Goal: Task Accomplishment & Management: Use online tool/utility

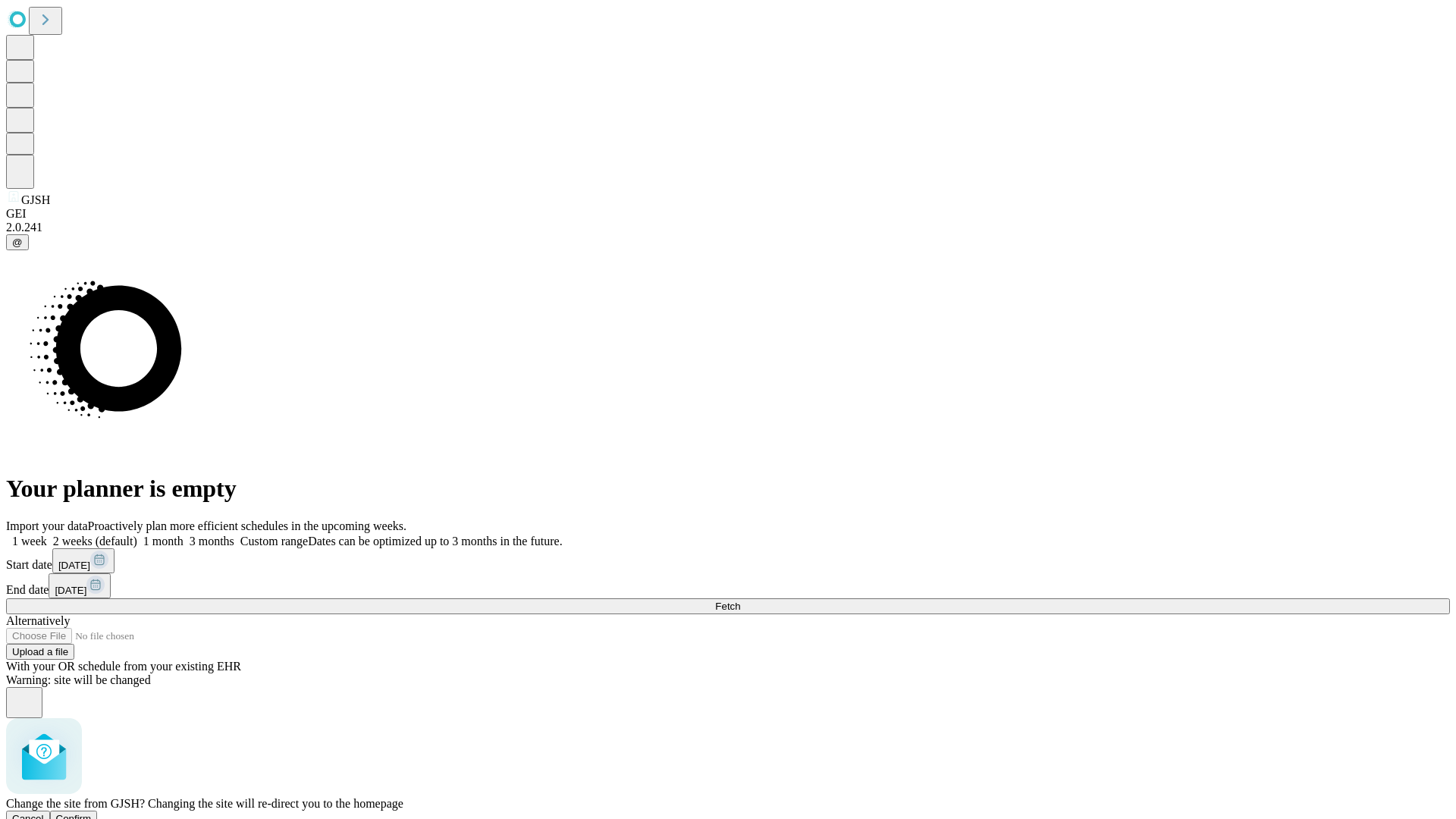
click at [91, 813] on span "Confirm" at bounding box center [74, 818] width 35 height 12
click at [47, 535] on label "1 week" at bounding box center [26, 541] width 41 height 13
click at [740, 601] on span "Fetch" at bounding box center [728, 606] width 25 height 12
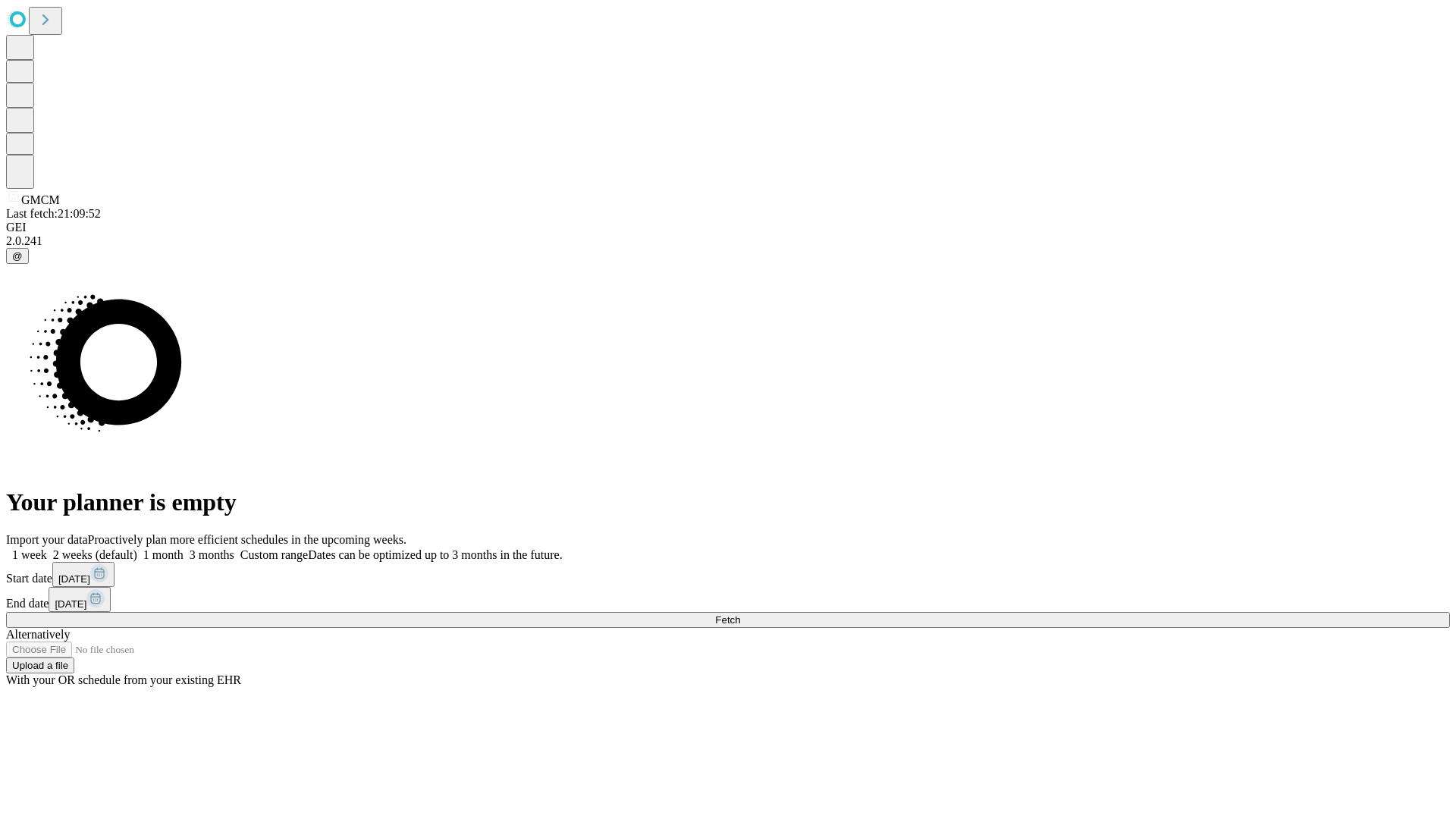
click at [47, 549] on label "1 week" at bounding box center [26, 555] width 41 height 13
click at [740, 614] on span "Fetch" at bounding box center [728, 619] width 25 height 12
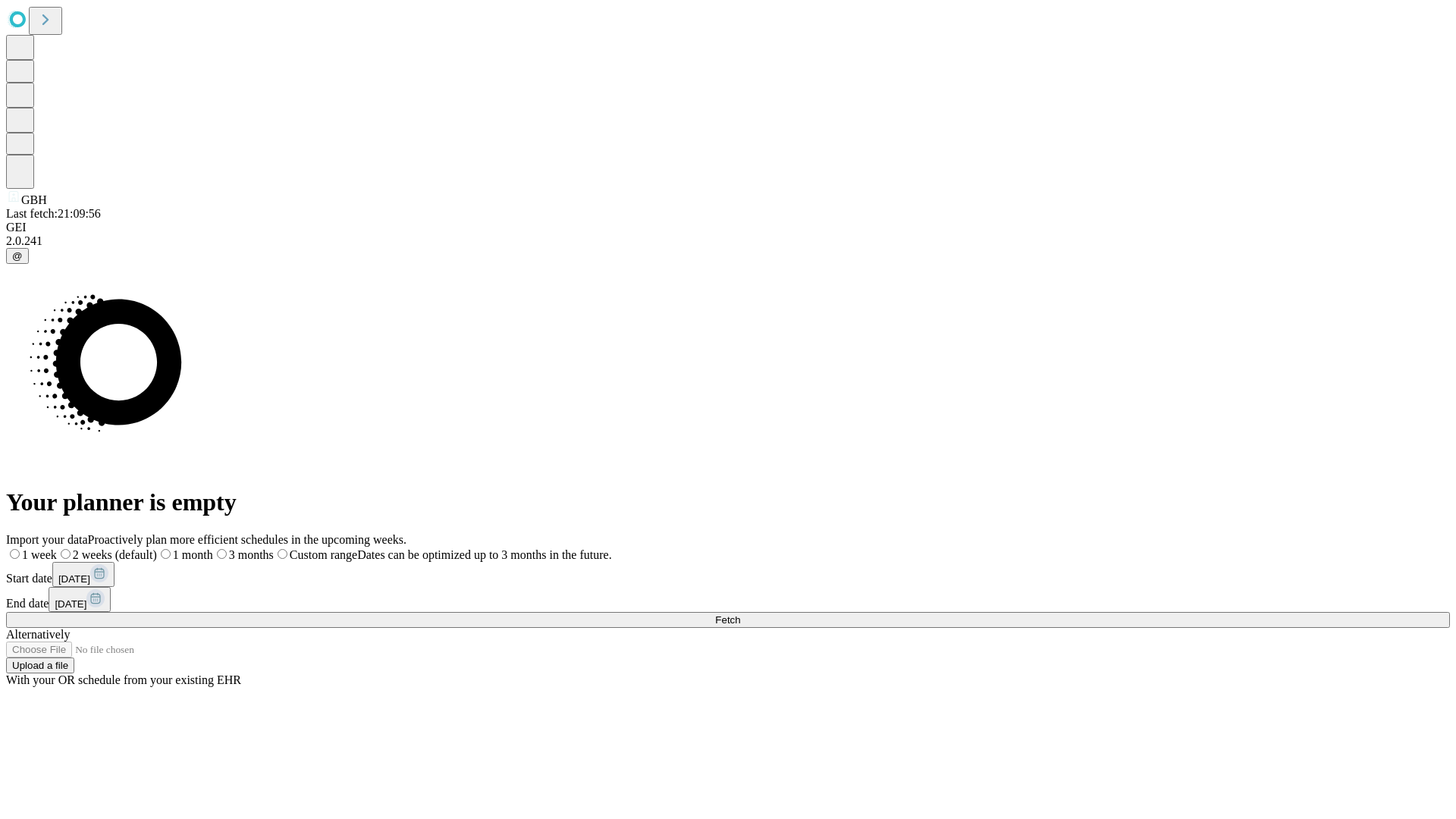
click at [57, 549] on label "1 week" at bounding box center [32, 555] width 51 height 13
click at [740, 614] on span "Fetch" at bounding box center [728, 619] width 25 height 12
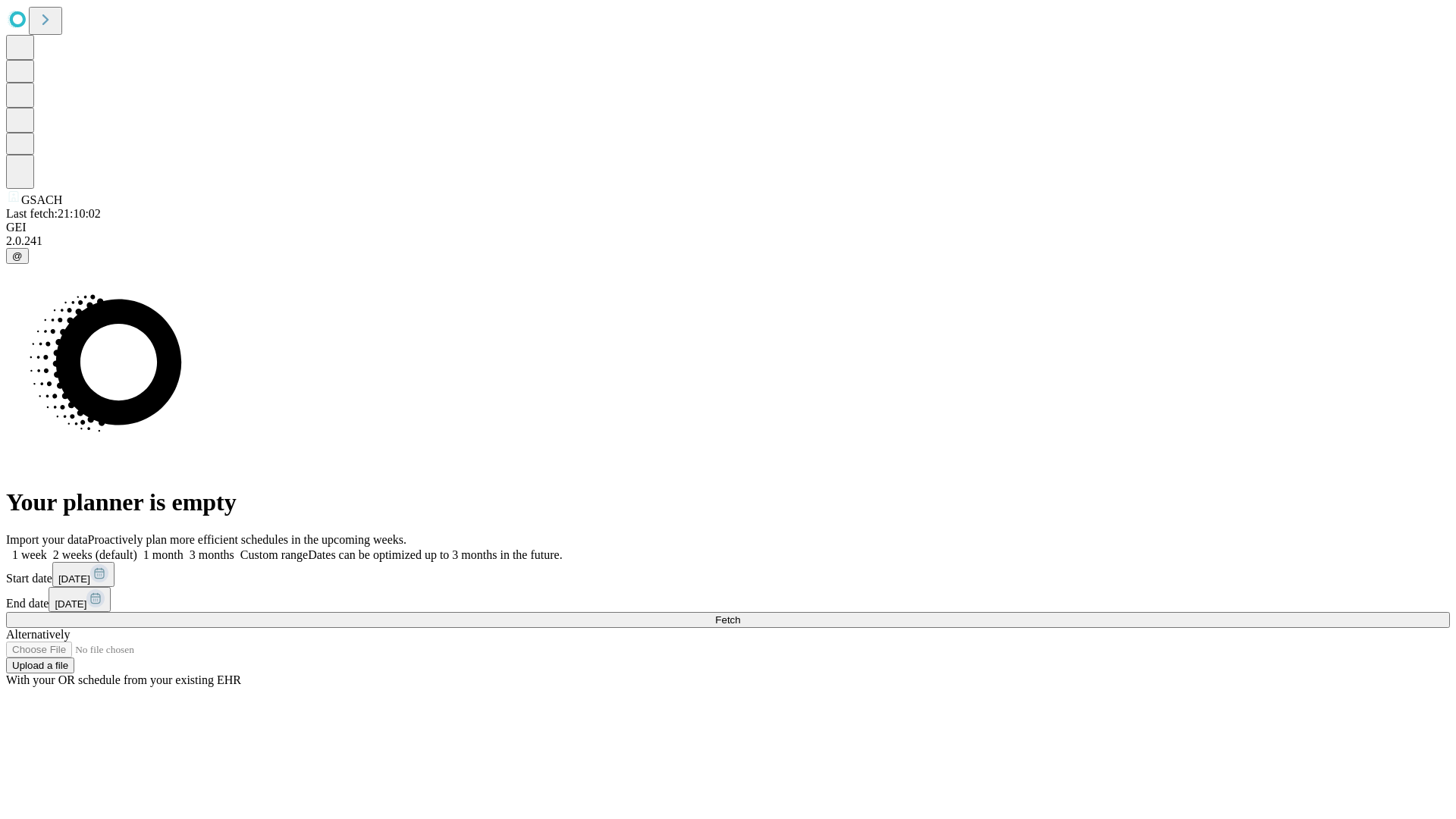
click at [47, 549] on label "1 week" at bounding box center [26, 555] width 41 height 13
click at [740, 614] on span "Fetch" at bounding box center [728, 619] width 25 height 12
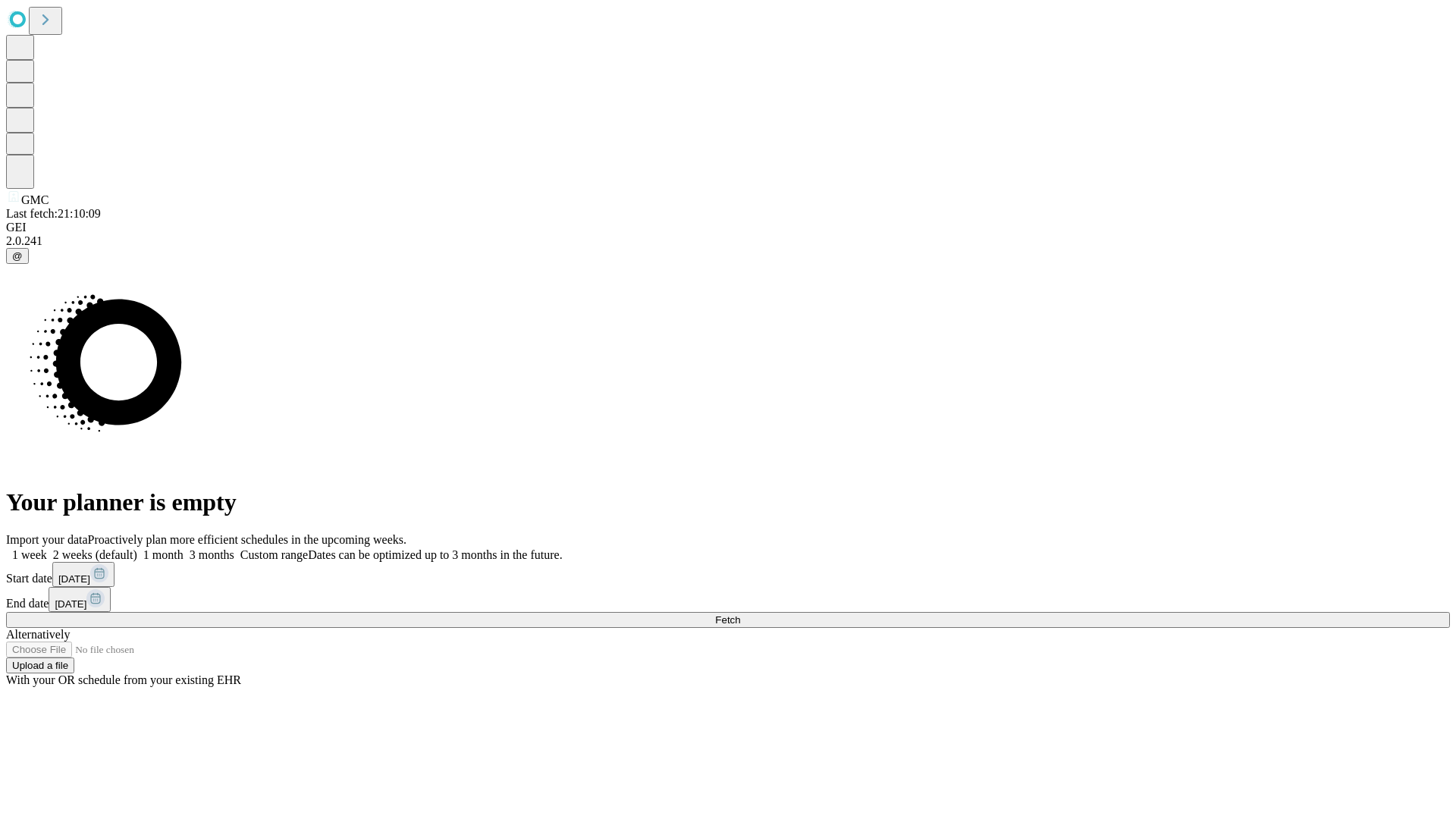
click at [47, 549] on label "1 week" at bounding box center [26, 555] width 41 height 13
click at [740, 614] on span "Fetch" at bounding box center [728, 619] width 25 height 12
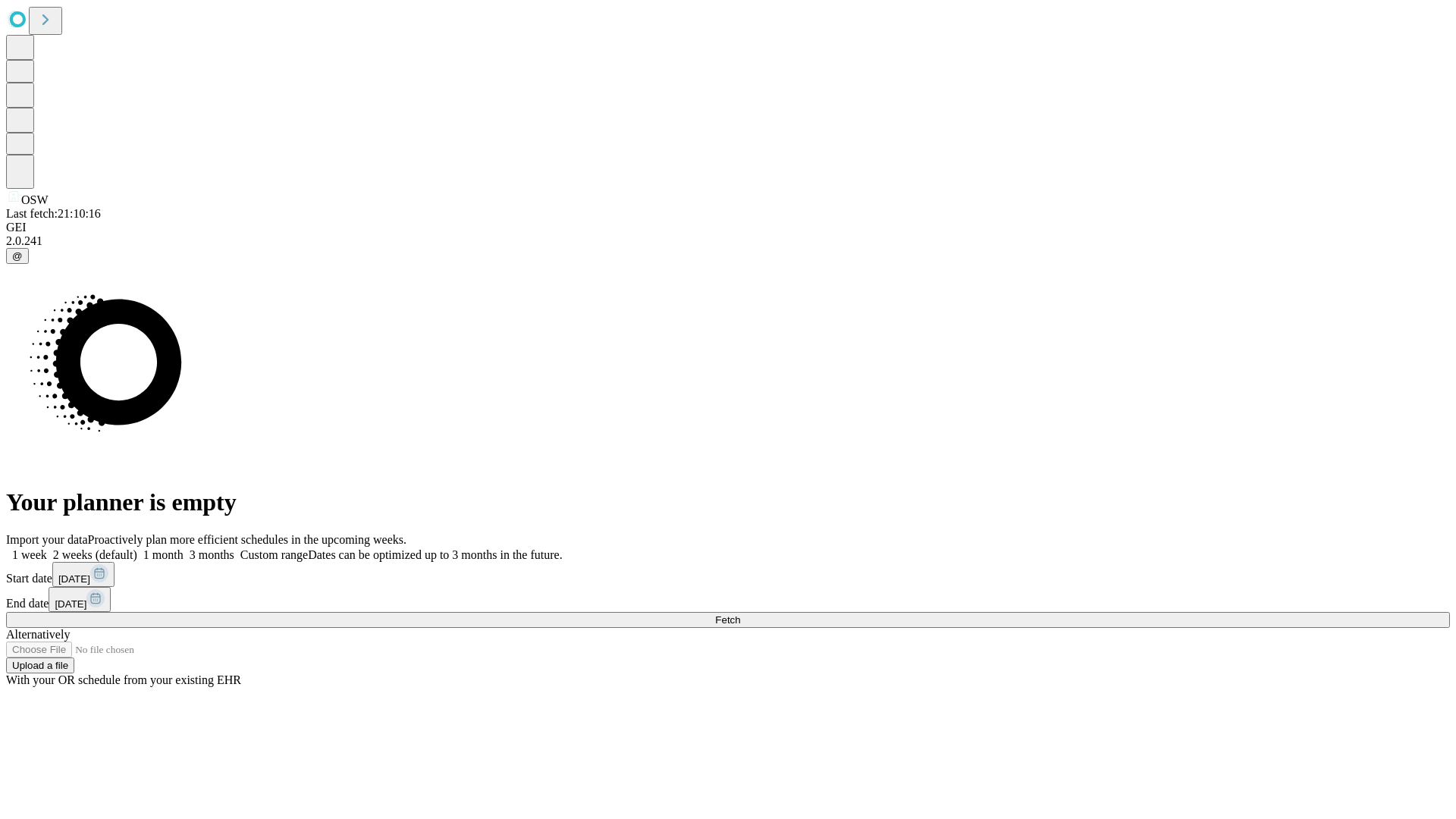
click at [740, 614] on span "Fetch" at bounding box center [728, 619] width 25 height 12
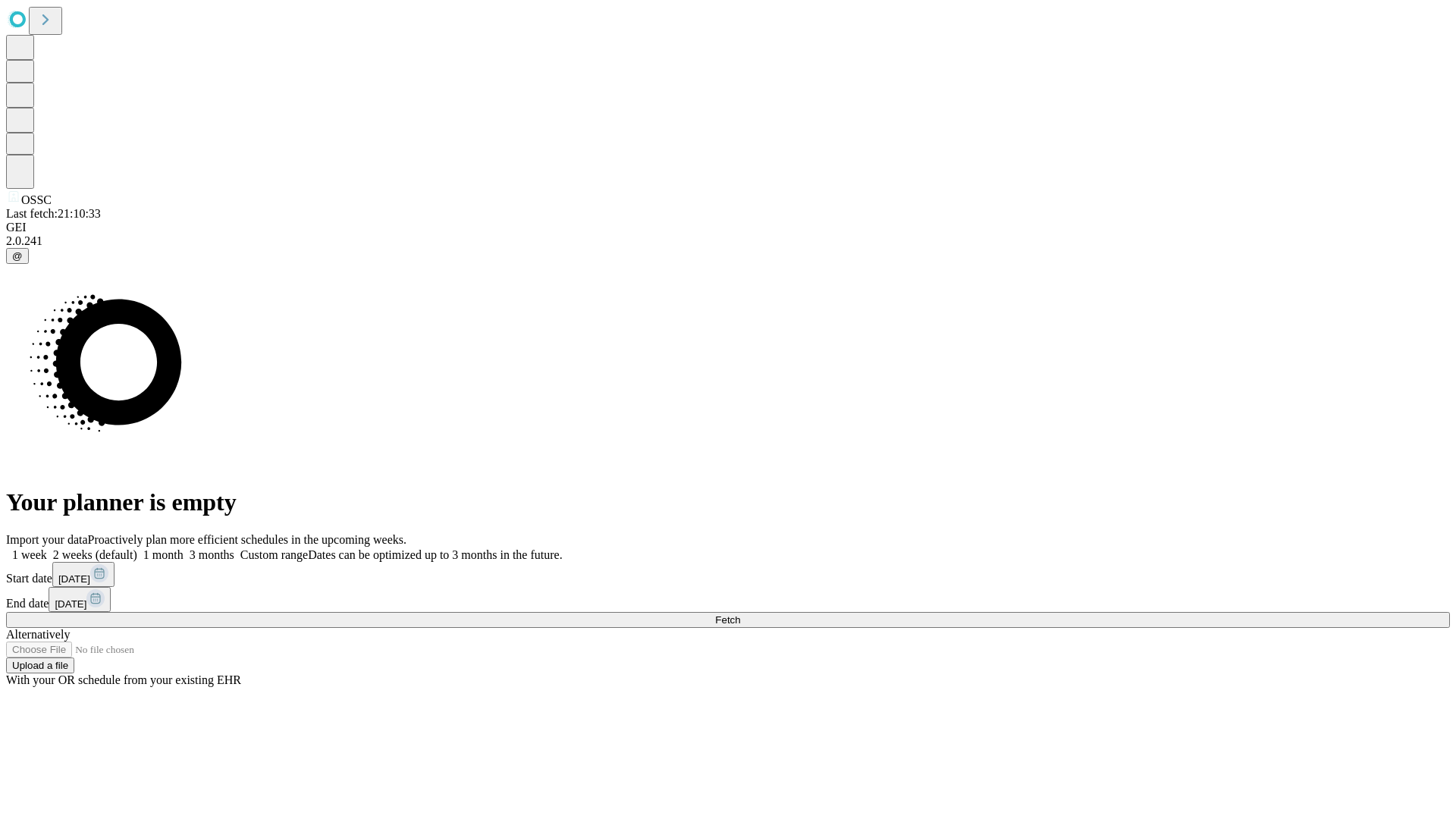
click at [47, 549] on label "1 week" at bounding box center [26, 555] width 41 height 13
click at [740, 614] on span "Fetch" at bounding box center [728, 619] width 25 height 12
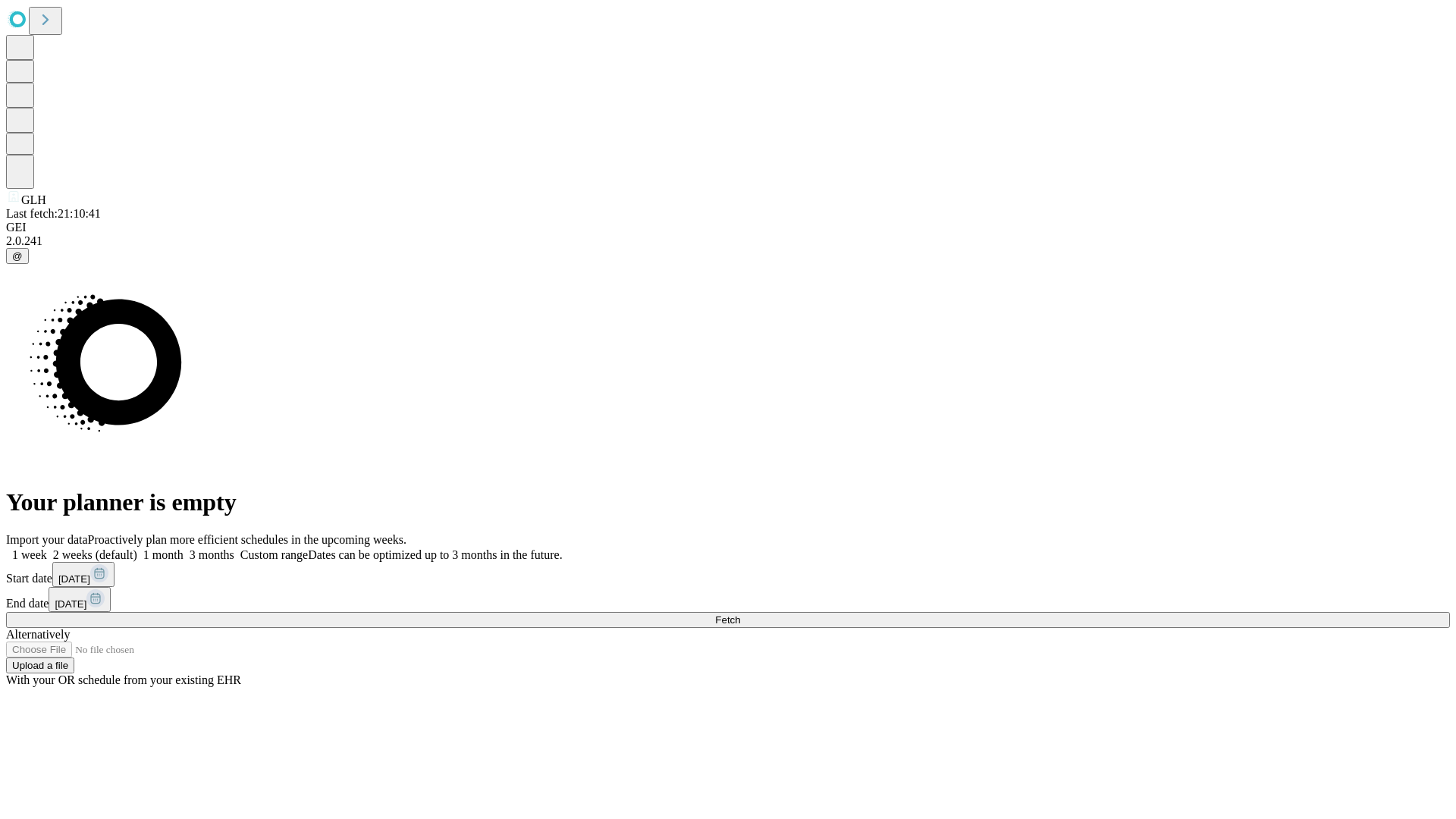
click at [47, 549] on label "1 week" at bounding box center [26, 555] width 41 height 13
click at [740, 614] on span "Fetch" at bounding box center [728, 619] width 25 height 12
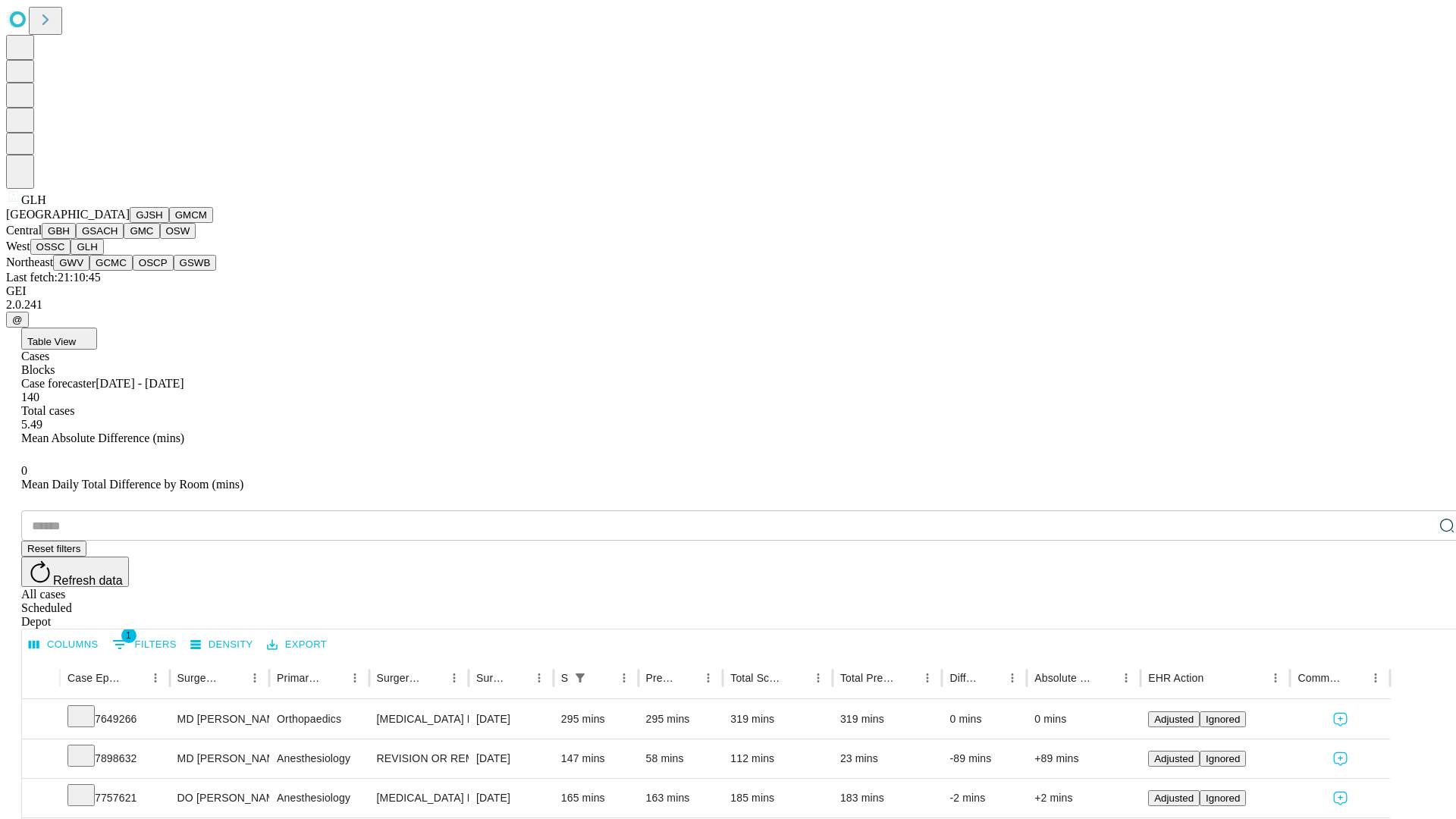
click at [89, 270] on button "GWV" at bounding box center [71, 263] width 36 height 16
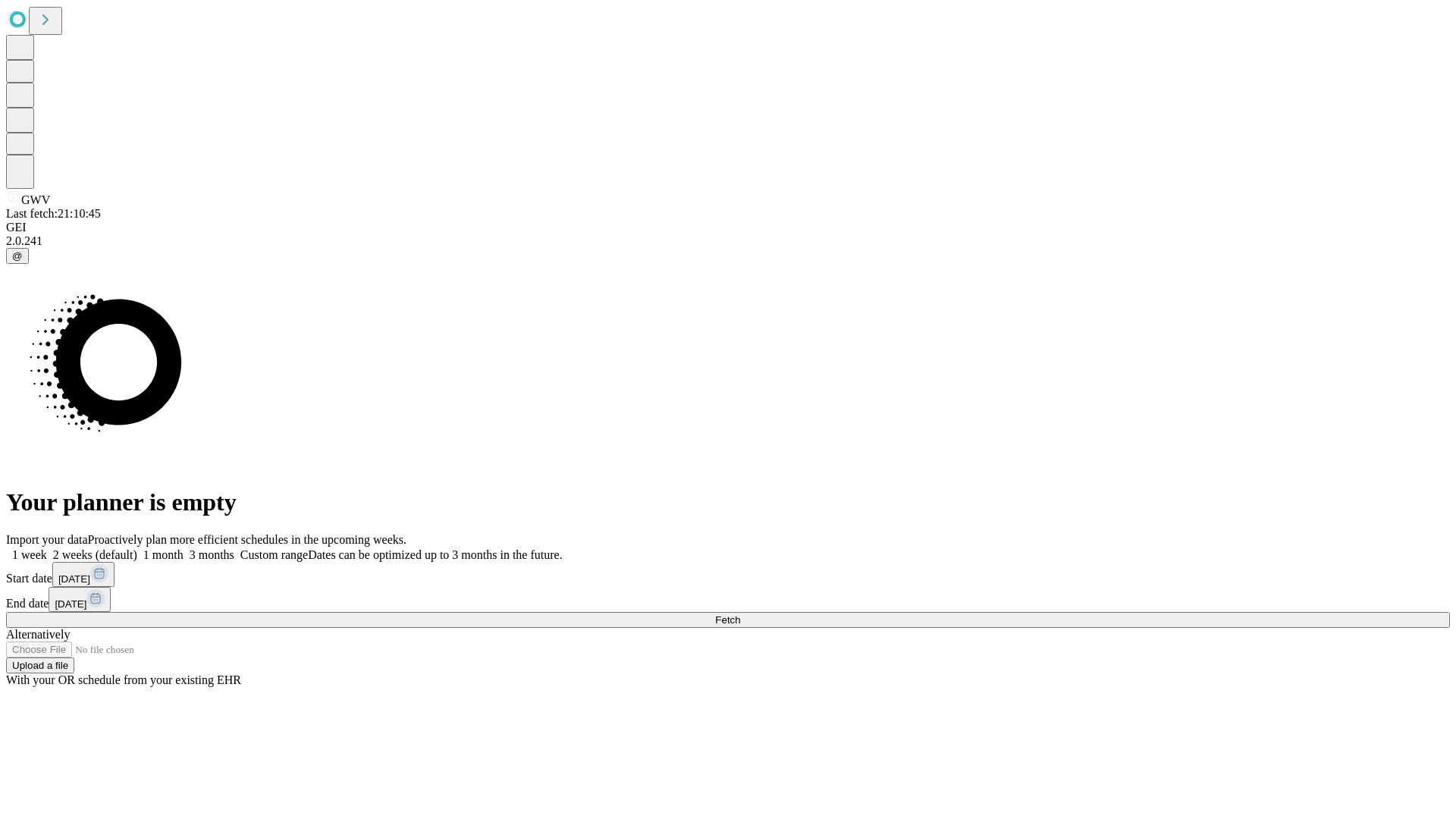
click at [47, 549] on label "1 week" at bounding box center [26, 555] width 41 height 13
click at [740, 614] on span "Fetch" at bounding box center [728, 619] width 25 height 12
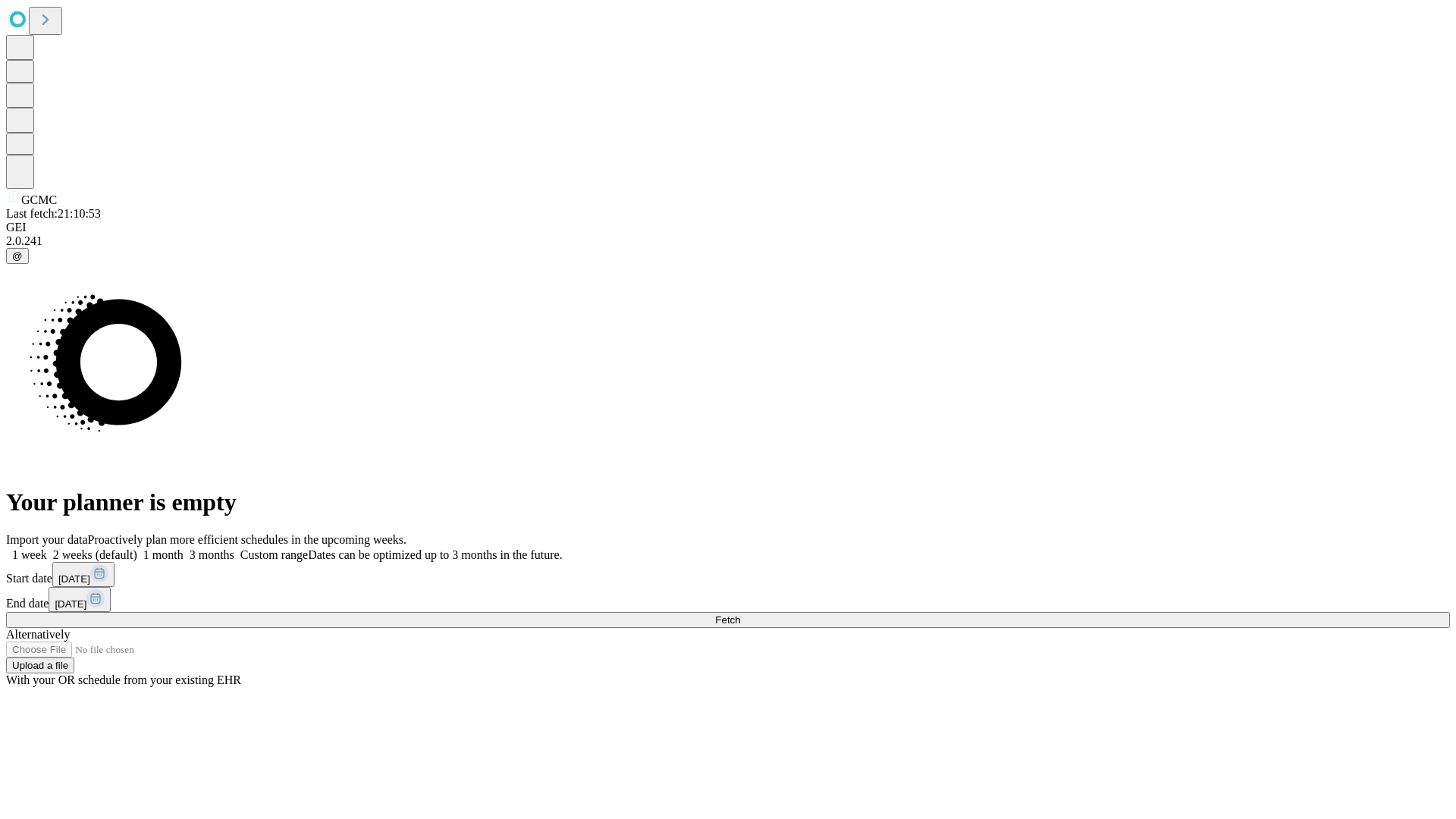
click at [47, 549] on label "1 week" at bounding box center [26, 555] width 41 height 13
click at [740, 614] on span "Fetch" at bounding box center [728, 619] width 25 height 12
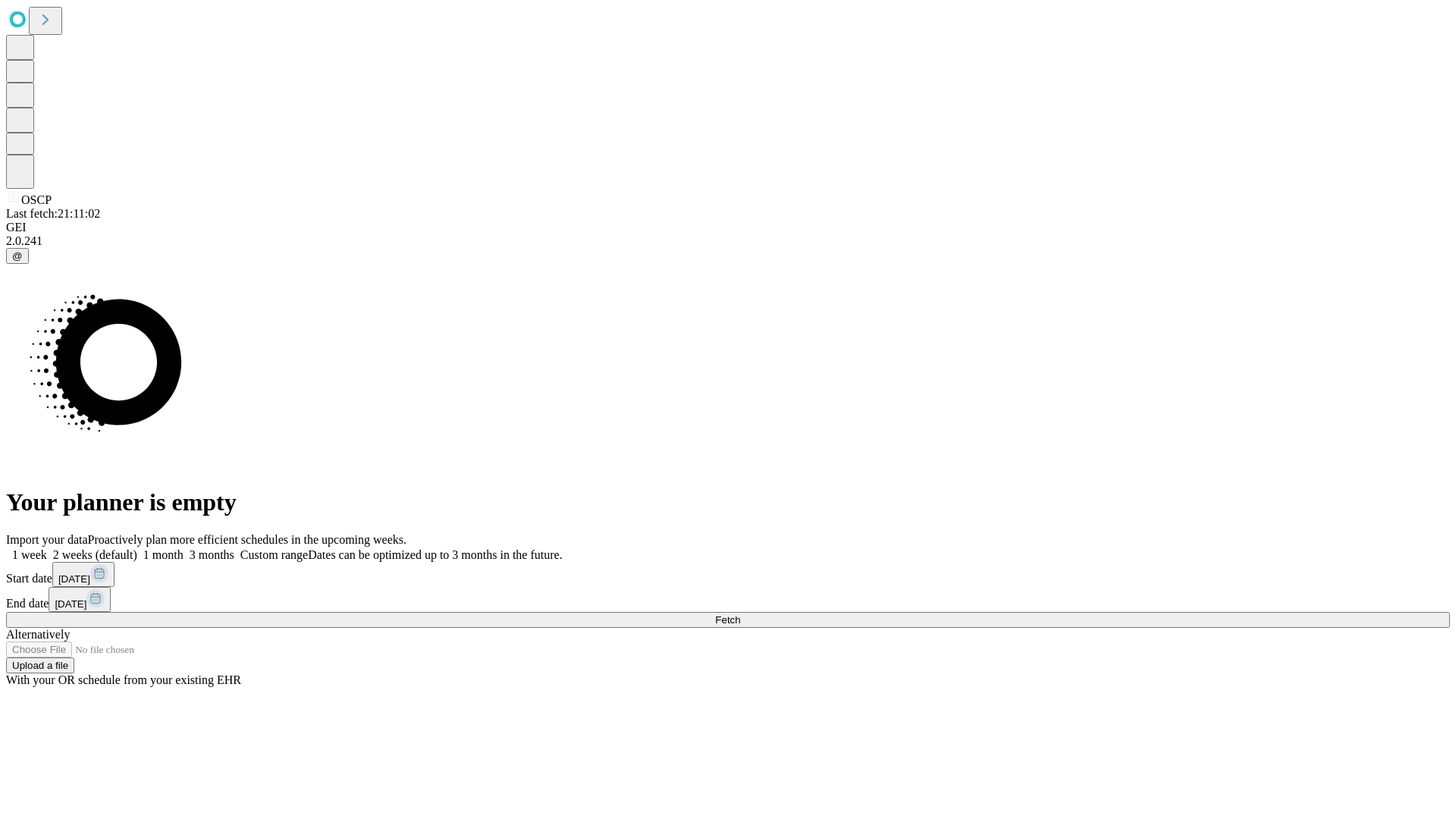
click at [47, 549] on label "1 week" at bounding box center [26, 555] width 41 height 13
click at [740, 614] on span "Fetch" at bounding box center [728, 619] width 25 height 12
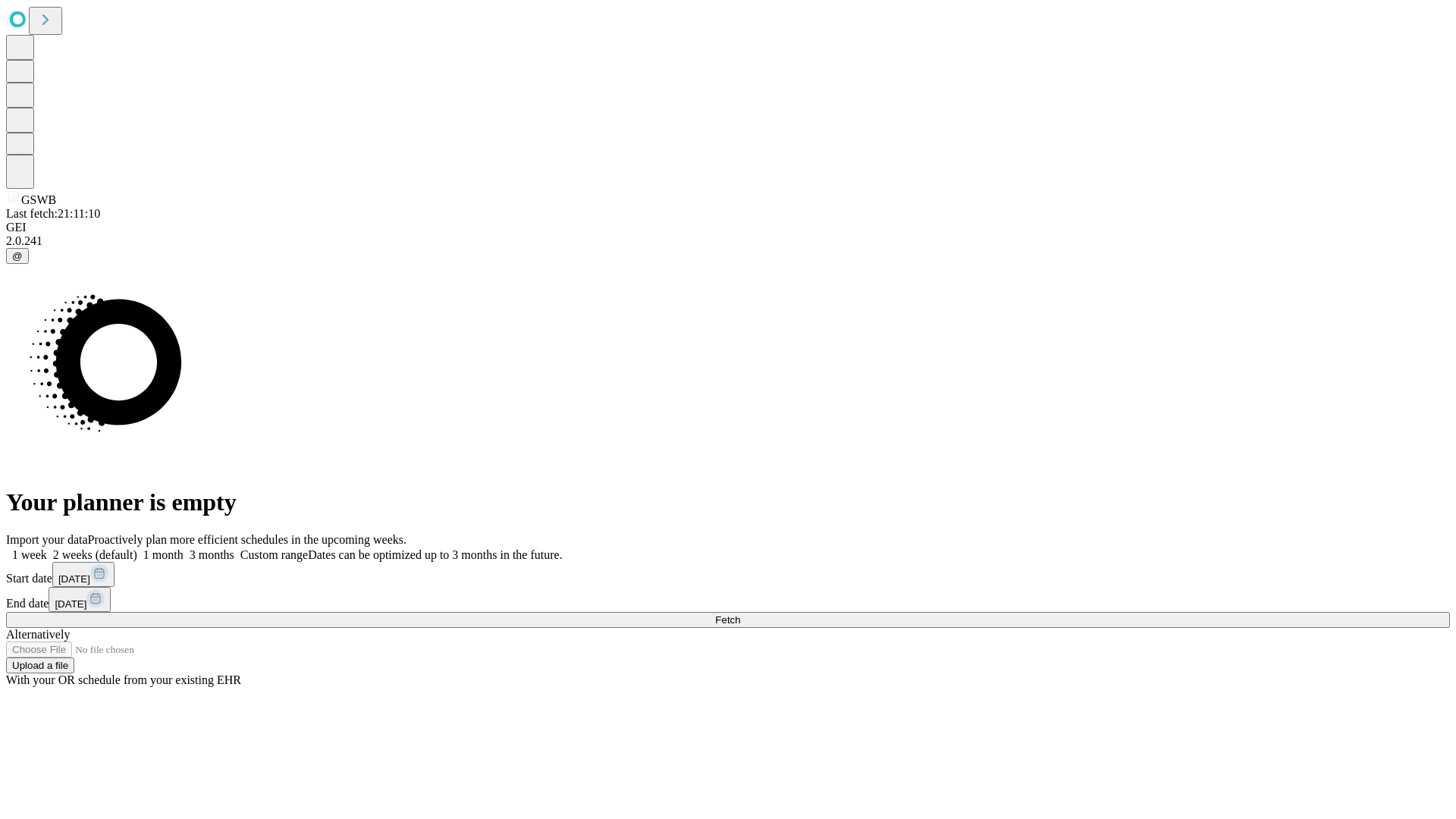
click at [47, 549] on label "1 week" at bounding box center [26, 555] width 41 height 13
click at [740, 614] on span "Fetch" at bounding box center [728, 619] width 25 height 12
